Goal: Task Accomplishment & Management: Manage account settings

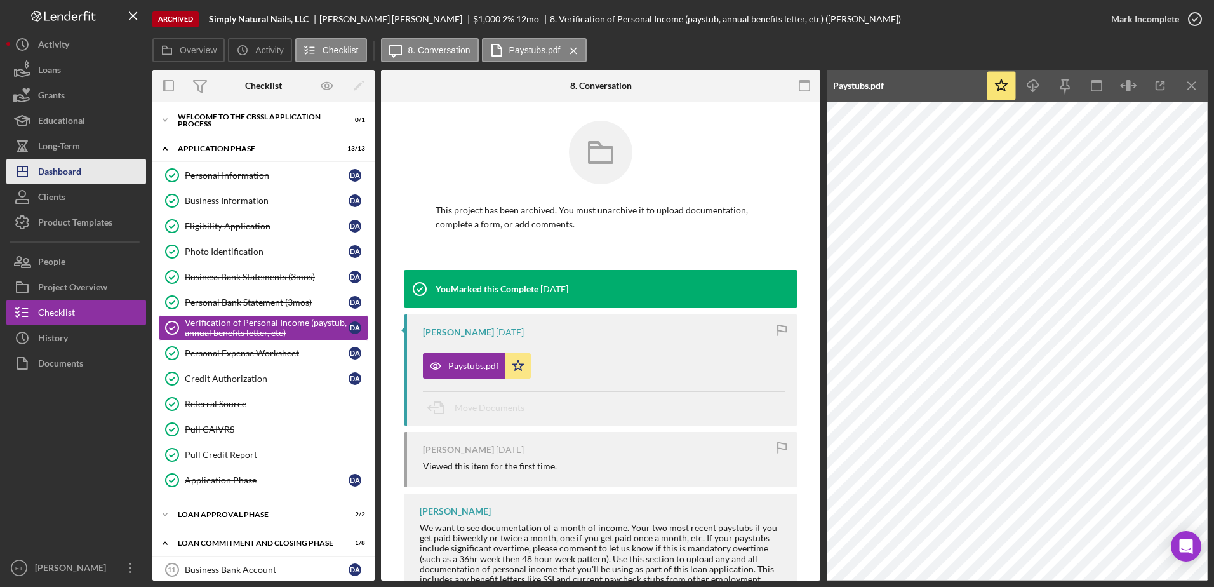
click at [74, 180] on div "Dashboard" at bounding box center [59, 173] width 43 height 29
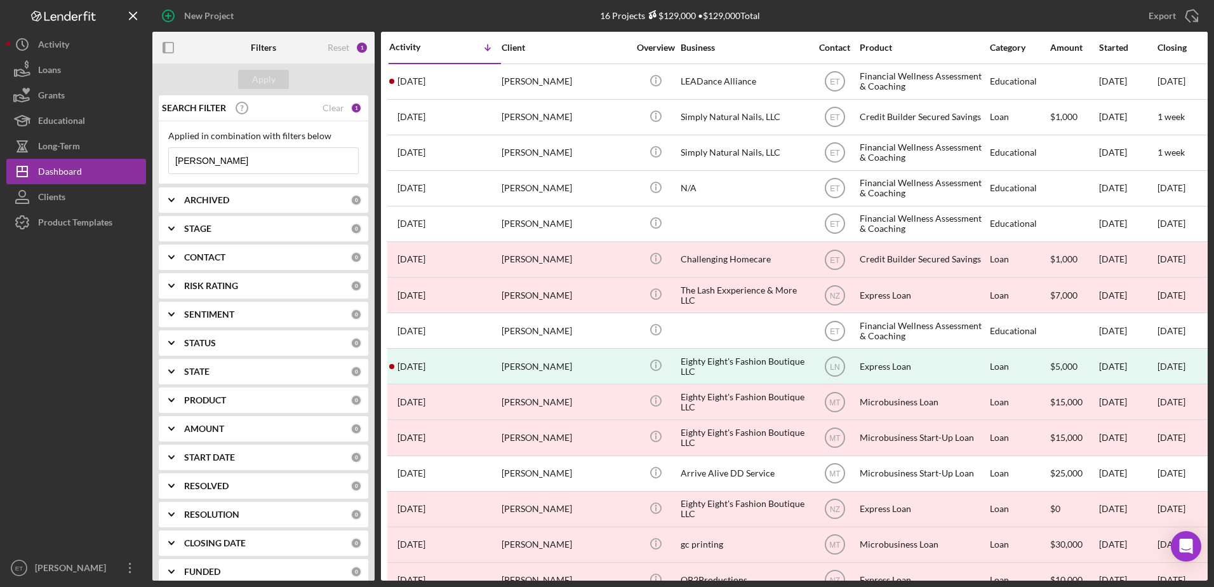
click at [237, 171] on input "[PERSON_NAME]" at bounding box center [263, 160] width 189 height 25
click at [241, 153] on input "[PERSON_NAME]" at bounding box center [263, 160] width 189 height 25
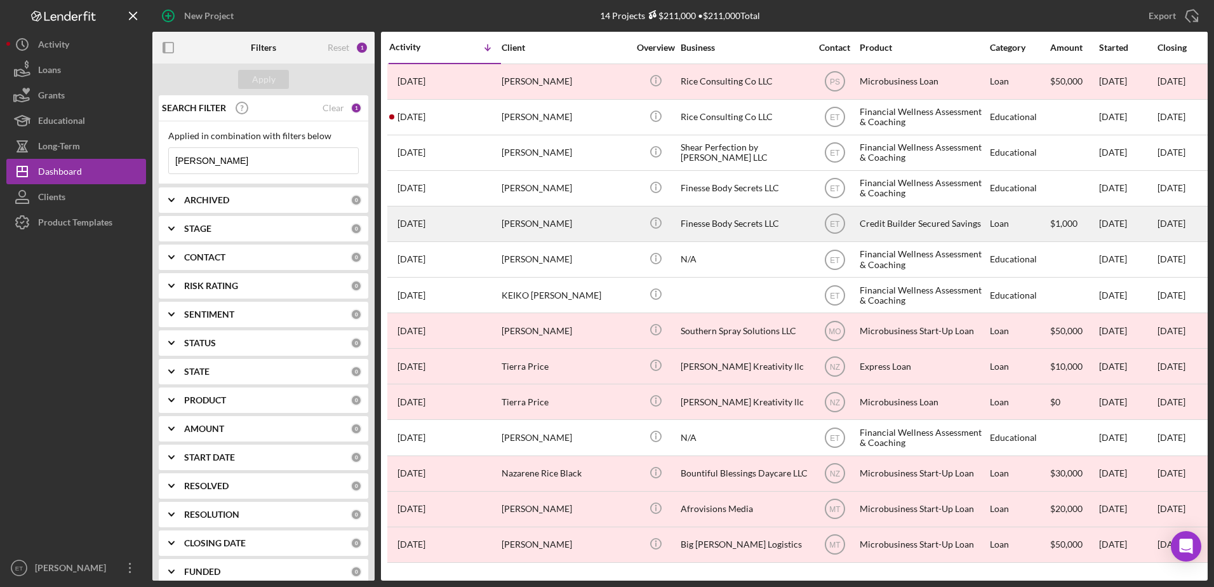
type input "[PERSON_NAME]"
click at [722, 226] on div "Finesse Body Secrets LLC" at bounding box center [743, 224] width 127 height 34
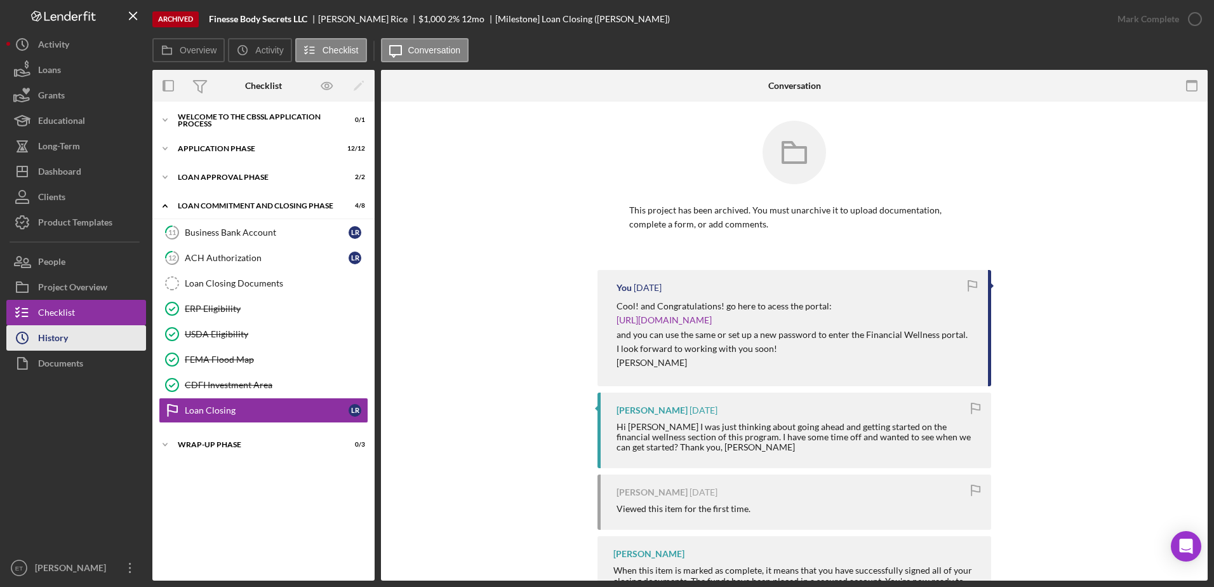
click at [55, 342] on div "History" at bounding box center [53, 339] width 30 height 29
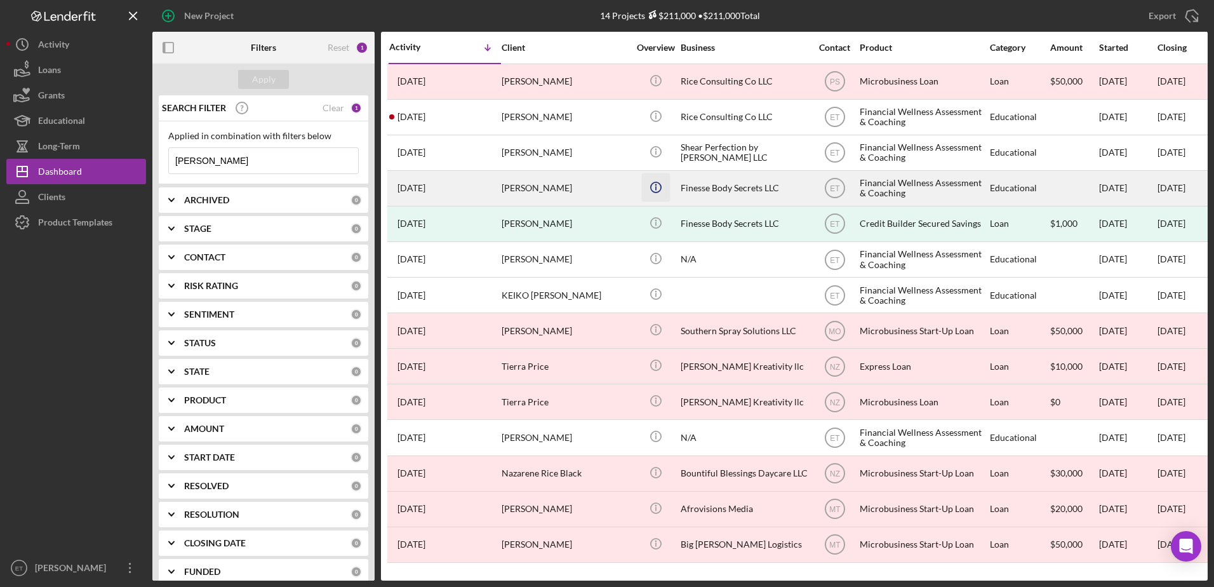
click at [644, 190] on icon "Icon/Info" at bounding box center [655, 187] width 29 height 29
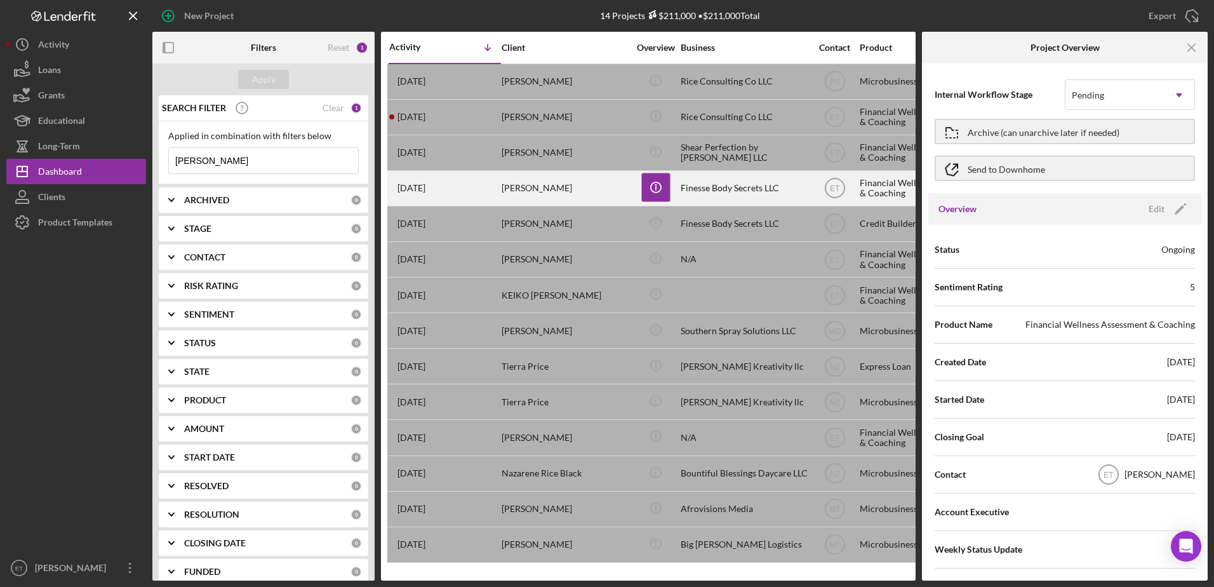
click at [555, 192] on div "[PERSON_NAME]" at bounding box center [564, 188] width 127 height 34
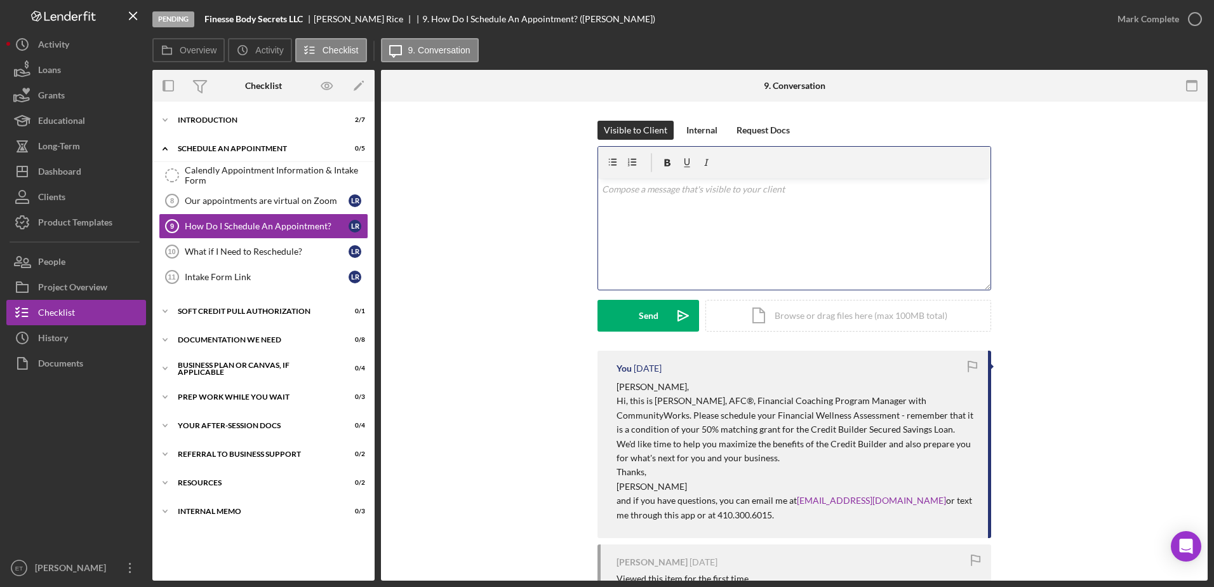
click at [623, 223] on div "v Color teal Color pink Remove color Add row above Add row below Add column bef…" at bounding box center [794, 233] width 392 height 111
click at [214, 120] on div "Introduction" at bounding box center [268, 120] width 181 height 8
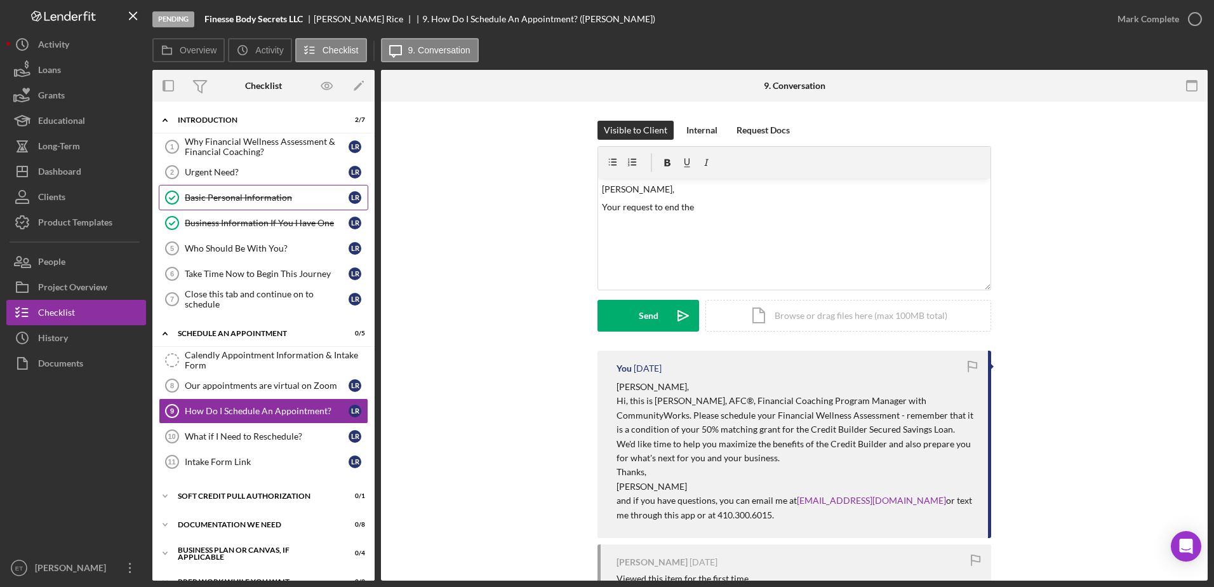
click at [267, 201] on div "Basic Personal Information" at bounding box center [267, 197] width 164 height 10
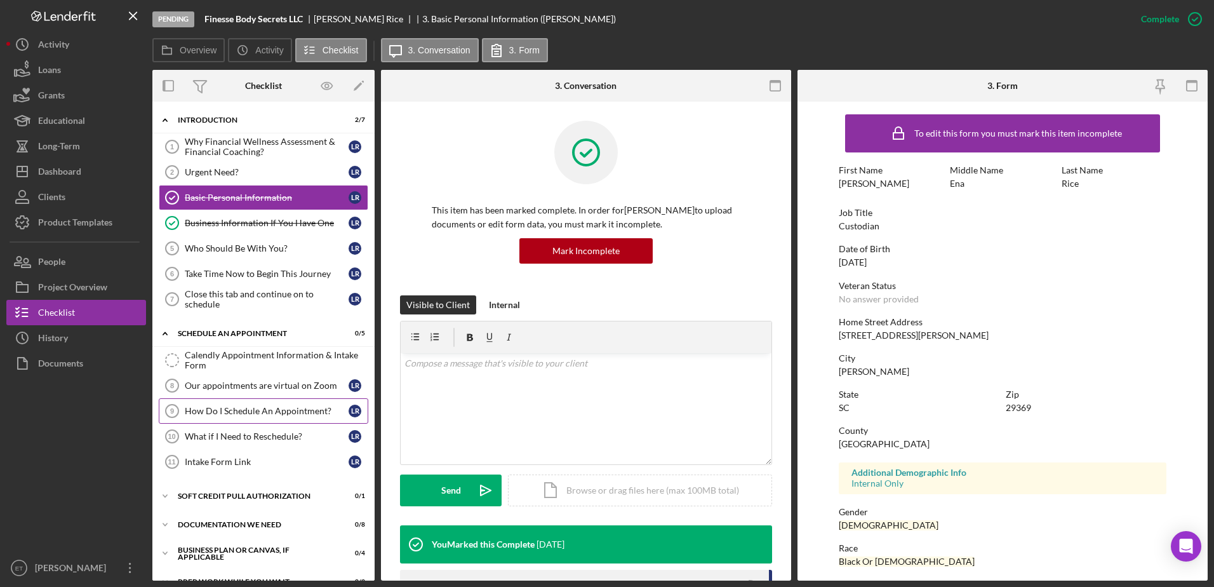
click at [263, 409] on div "How Do I Schedule An Appointment?" at bounding box center [267, 411] width 164 height 10
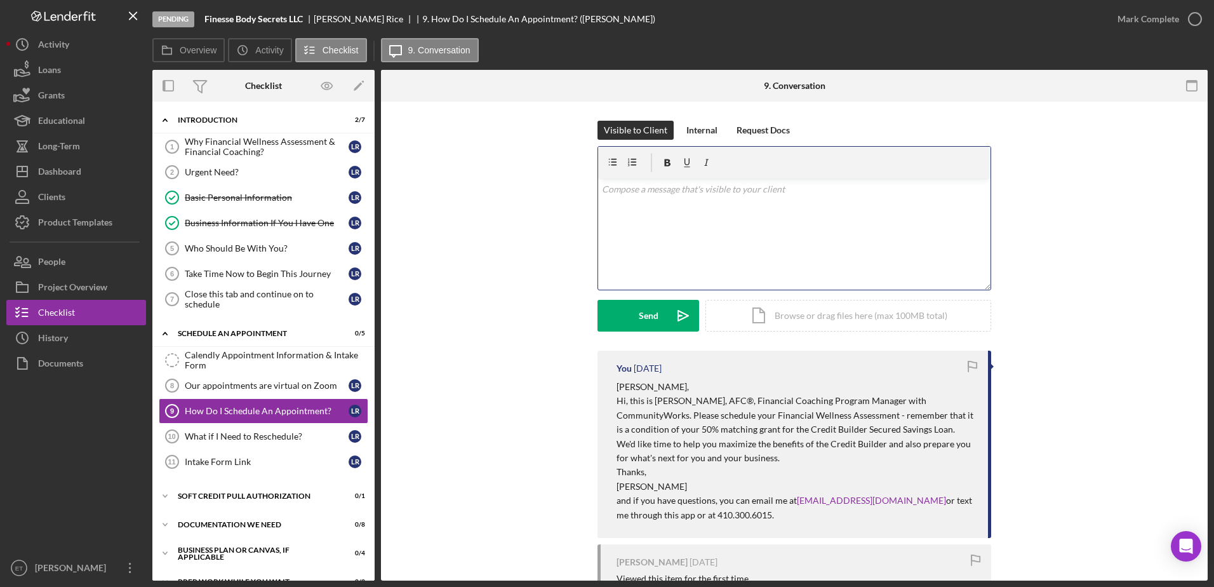
click at [657, 215] on div "v Color teal Color pink Remove color Add row above Add row below Add column bef…" at bounding box center [794, 233] width 392 height 111
click at [649, 236] on div "v Color teal Color pink Remove color Add row above Add row below Add column bef…" at bounding box center [794, 233] width 392 height 111
